Goal: Transaction & Acquisition: Purchase product/service

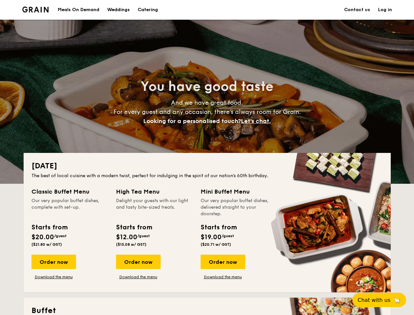
click at [207, 157] on div "[DATE] The best of local cuisine with a modern twist, perfect for indulging in …" at bounding box center [207, 222] width 367 height 139
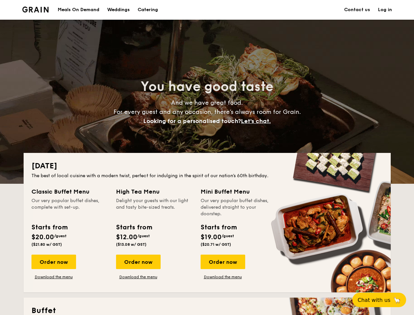
click at [385, 10] on link "Log in" at bounding box center [385, 10] width 14 height 20
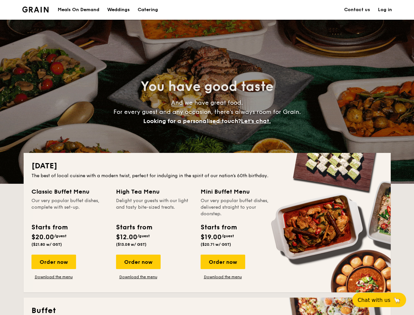
click at [258, 121] on span "Let's chat." at bounding box center [256, 120] width 30 height 7
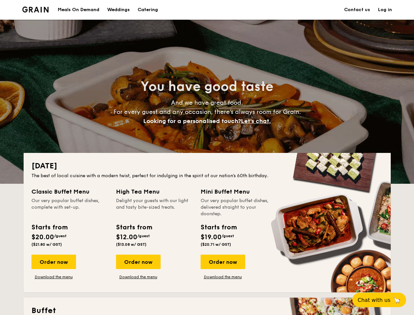
click at [53, 262] on div "Order now" at bounding box center [53, 261] width 45 height 14
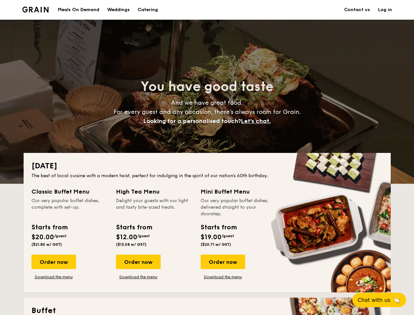
click at [138, 262] on div "Order now" at bounding box center [138, 261] width 45 height 14
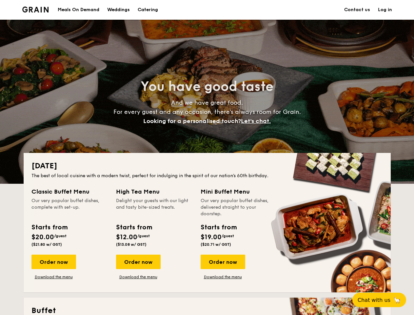
click at [223, 262] on div "Order now" at bounding box center [223, 261] width 45 height 14
click at [383, 300] on span "Chat with us" at bounding box center [374, 300] width 33 height 6
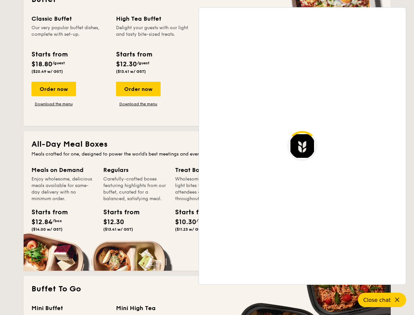
scroll to position [1270, 0]
